Goal: Navigation & Orientation: Find specific page/section

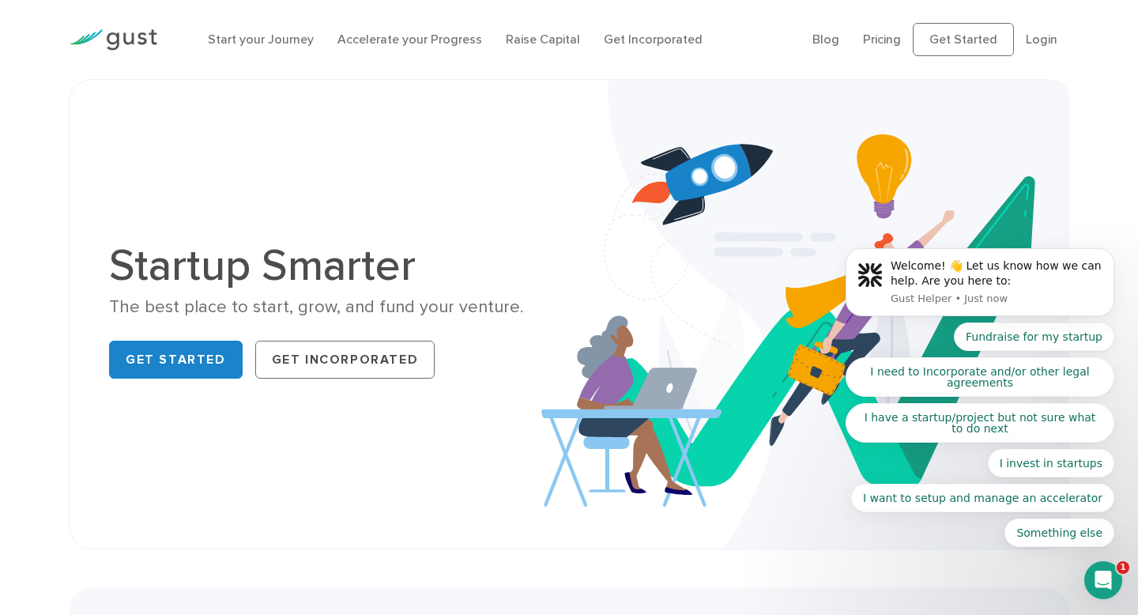
click at [81, 33] on img at bounding box center [113, 39] width 89 height 21
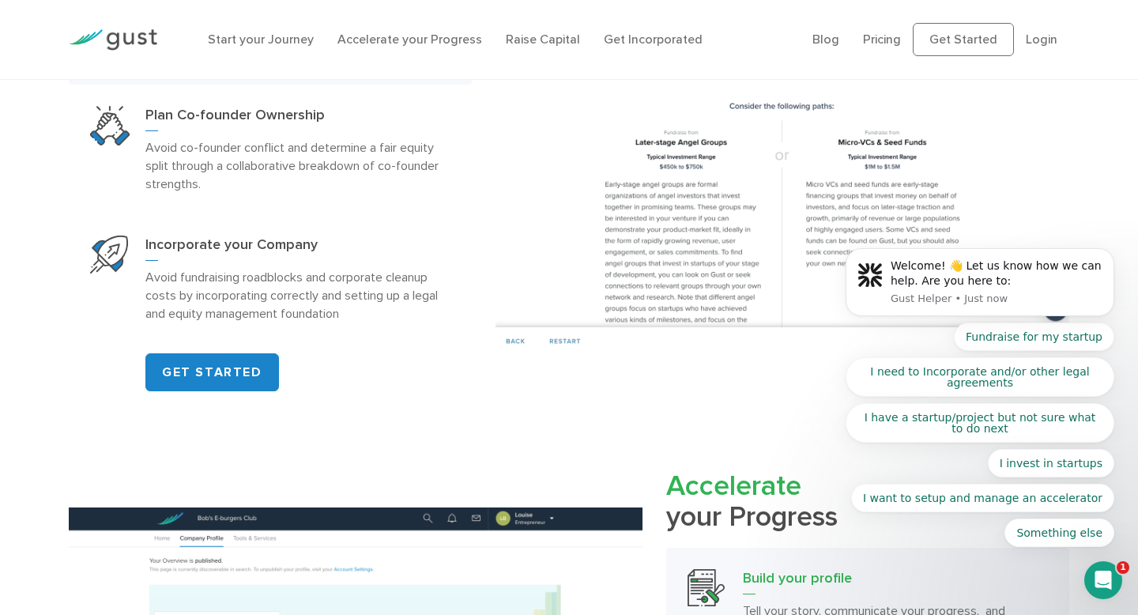
scroll to position [994, 0]
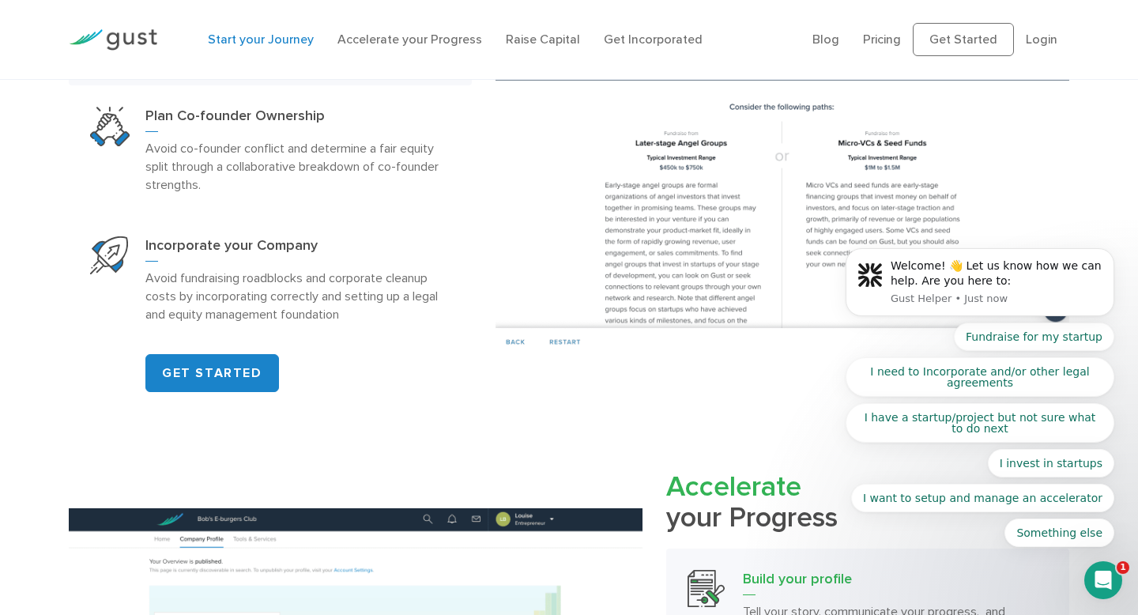
click at [232, 35] on link "Start your Journey" at bounding box center [261, 39] width 106 height 15
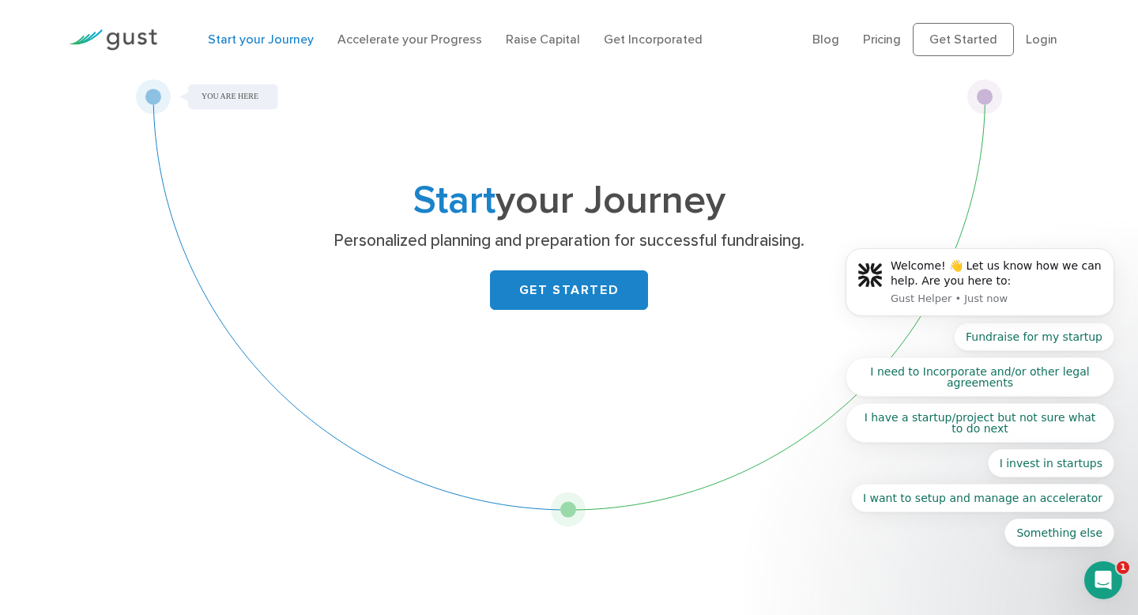
click at [921, 40] on body "Welcome! 👋 Let us know how we can help. Are you here to: Gust Helper • Just now…" at bounding box center [979, 285] width 303 height 559
click at [877, 43] on body "Welcome! 👋 Let us know how we can help. Are you here to: Gust Helper • Just now…" at bounding box center [979, 285] width 303 height 559
click at [829, 40] on body "Welcome! 👋 Let us know how we can help. Are you here to: Gust Helper • Just now…" at bounding box center [979, 285] width 303 height 559
